Goal: Task Accomplishment & Management: Manage account settings

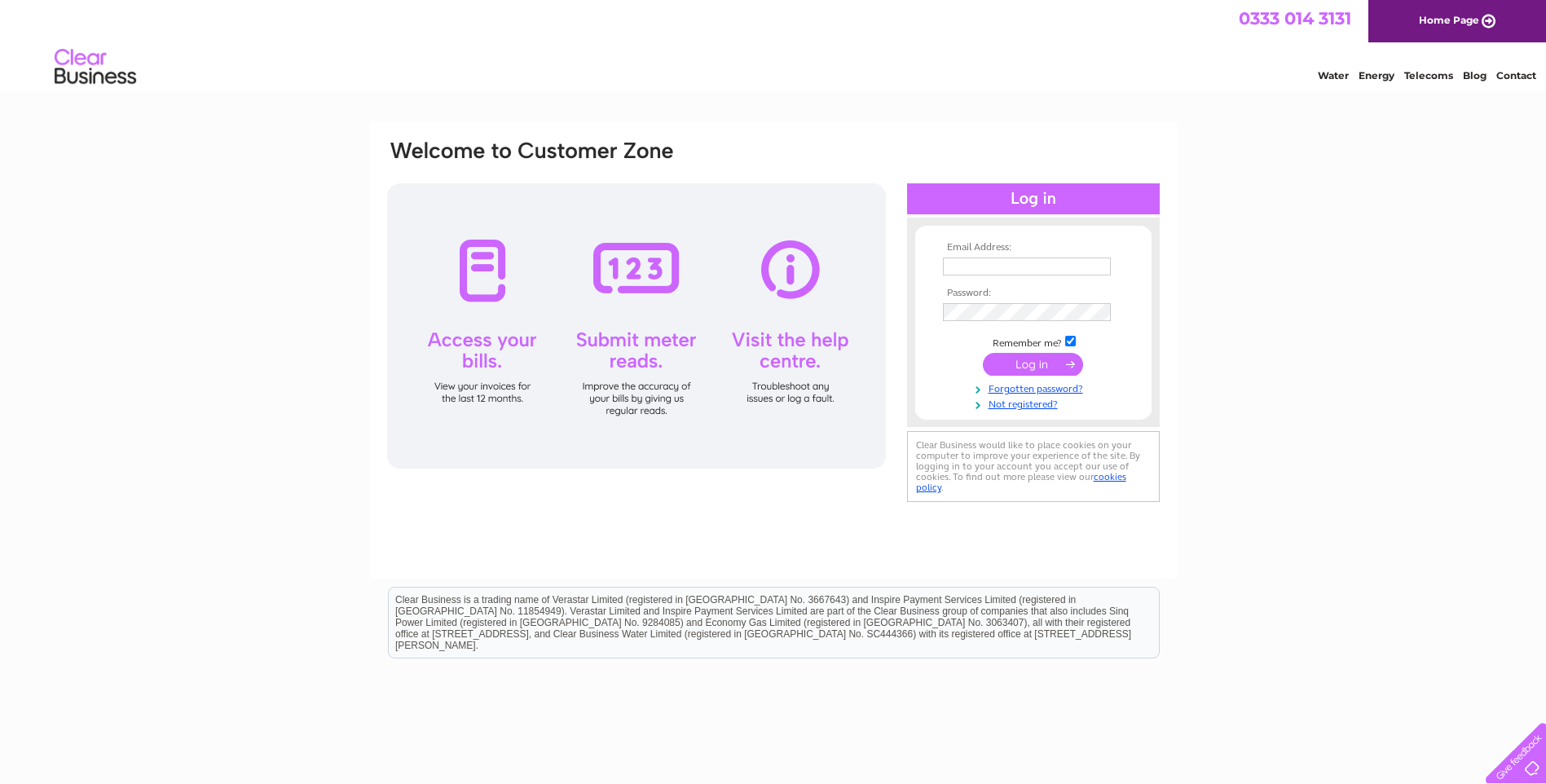
type input "info@englishandcontinentalantiques.com"
click at [1067, 367] on input "submit" at bounding box center [1033, 364] width 100 height 23
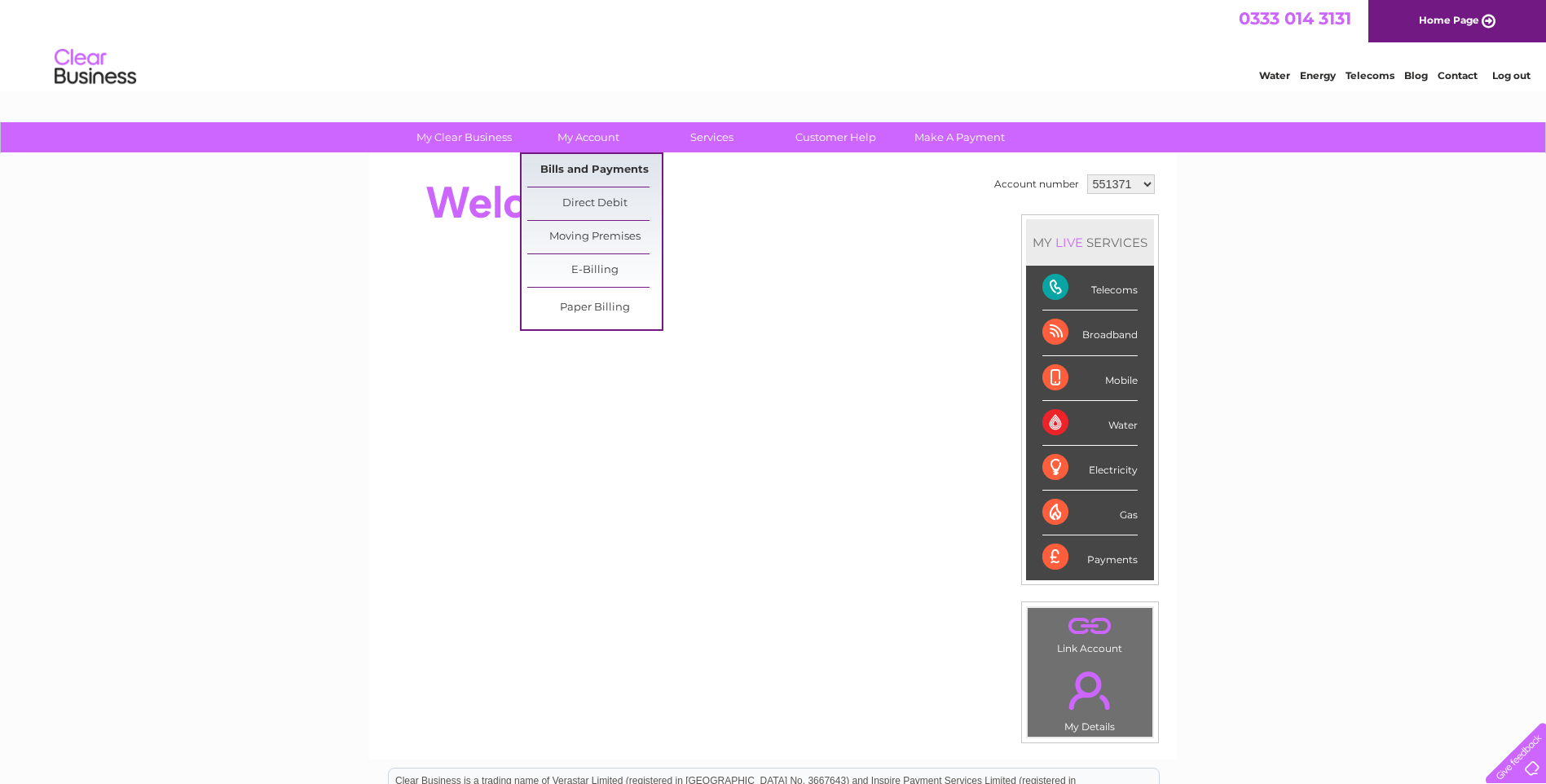
click at [601, 167] on link "Bills and Payments" at bounding box center [595, 170] width 135 height 32
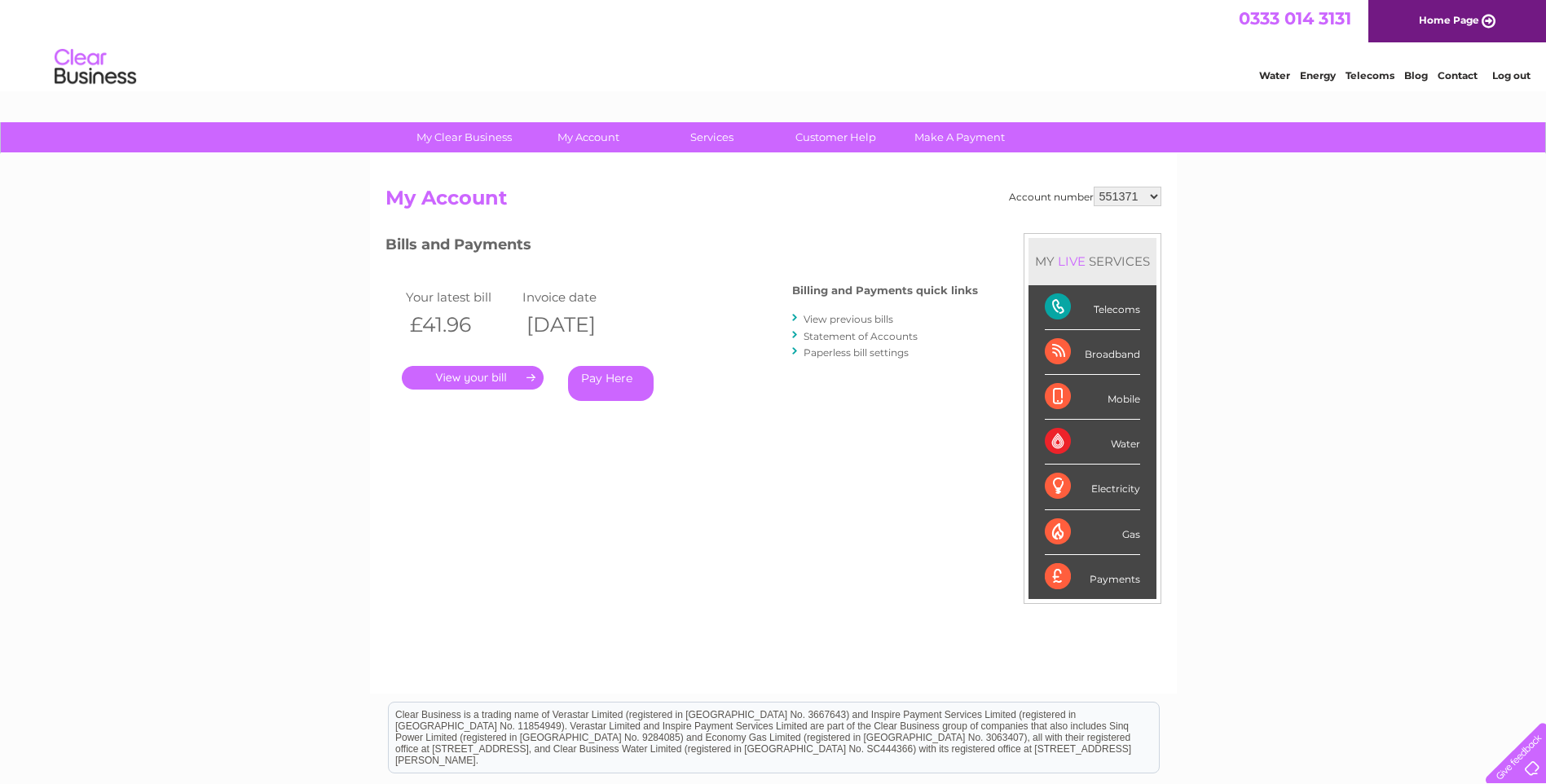
click at [1154, 196] on select "551371 1120080" at bounding box center [1127, 196] width 68 height 20
select select "1120080"
click at [1095, 187] on select "551371 1120080" at bounding box center [1127, 196] width 68 height 20
click at [510, 384] on link "." at bounding box center [473, 377] width 142 height 24
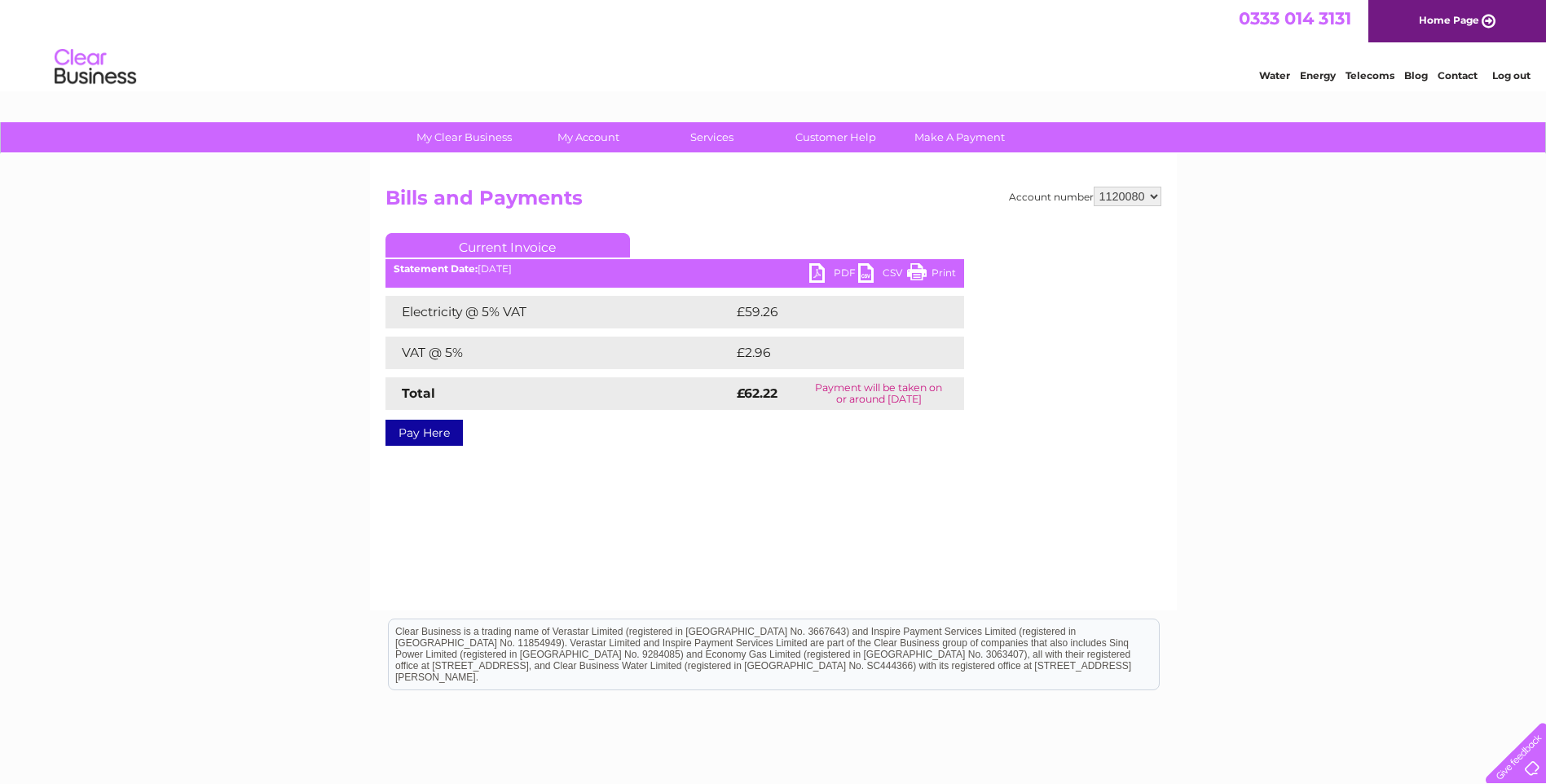
click at [945, 279] on link "Print" at bounding box center [932, 275] width 49 height 24
